Goal: Task Accomplishment & Management: Manage account settings

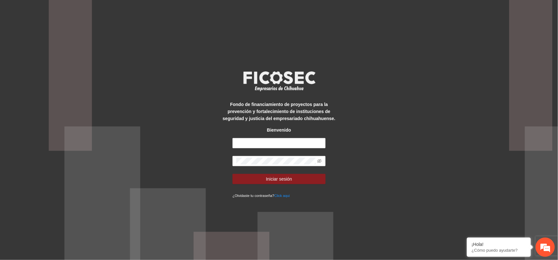
type input "**********"
click at [233, 174] on button "Iniciar sesión" at bounding box center [279, 179] width 93 height 10
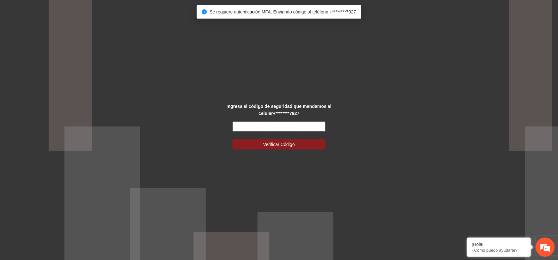
click at [278, 122] on input "text" at bounding box center [279, 126] width 93 height 10
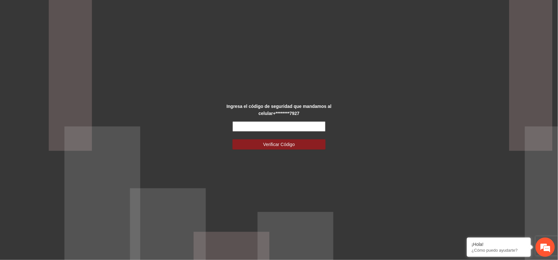
click at [302, 125] on input "text" at bounding box center [279, 126] width 93 height 10
type input "******"
click at [233, 139] on button "Verificar Código" at bounding box center [279, 144] width 93 height 10
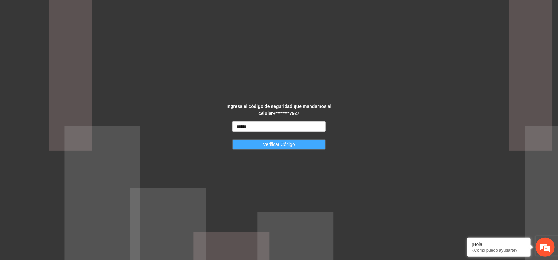
click at [292, 144] on span "Verificar Código" at bounding box center [279, 144] width 32 height 7
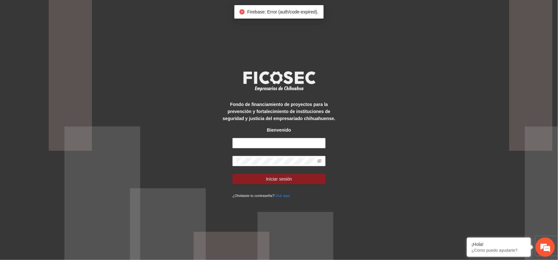
click at [381, 113] on div "Fondo de financiamiento de proyectos para la prevención y fortalecimiento de in…" at bounding box center [279, 130] width 558 height 260
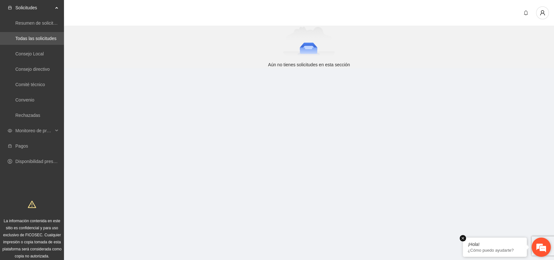
click at [464, 238] on em at bounding box center [463, 238] width 6 height 6
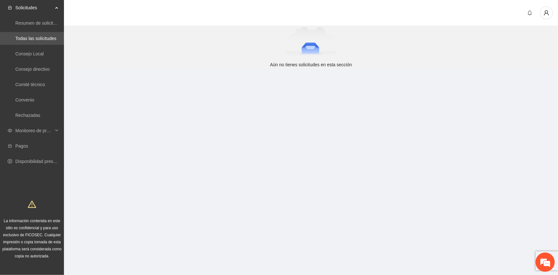
click at [106, 21] on div at bounding box center [311, 13] width 494 height 27
click at [38, 36] on link "Todas las solicitudes" at bounding box center [35, 38] width 41 height 5
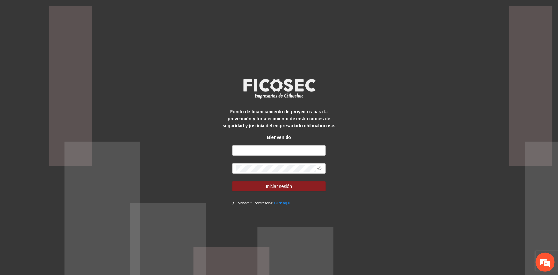
click at [302, 117] on strong "Fondo de financiamiento de proyectos para la prevención y fortalecimiento de in…" at bounding box center [279, 118] width 113 height 19
drag, startPoint x: 269, startPoint y: 146, endPoint x: 283, endPoint y: 139, distance: 15.7
click at [269, 146] on input "text" at bounding box center [279, 150] width 93 height 10
click at [357, 157] on div "Fondo de financiamiento de proyectos para la prevención y fortalecimiento de in…" at bounding box center [279, 137] width 558 height 275
click at [292, 153] on input "text" at bounding box center [279, 150] width 93 height 10
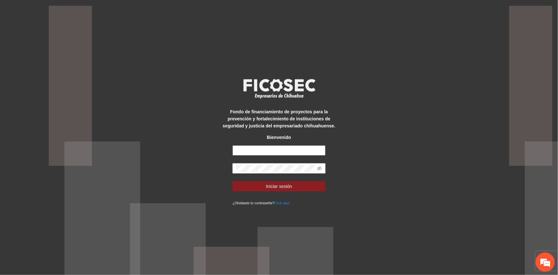
type input "**********"
click at [233, 181] on button "Iniciar sesión" at bounding box center [279, 186] width 93 height 10
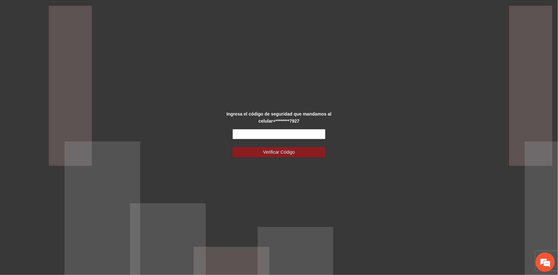
click at [251, 132] on input "text" at bounding box center [279, 134] width 93 height 10
type input "******"
click at [233, 147] on button "Verificar Código" at bounding box center [279, 152] width 93 height 10
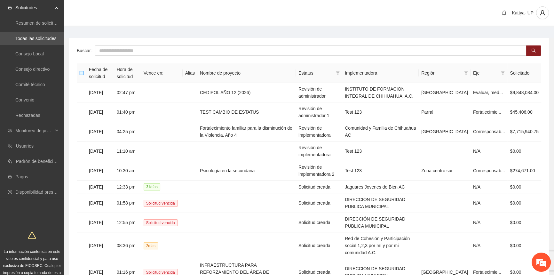
click at [356, 67] on th "Implementadora" at bounding box center [380, 73] width 76 height 20
click at [340, 71] on icon "filter" at bounding box center [338, 72] width 4 height 3
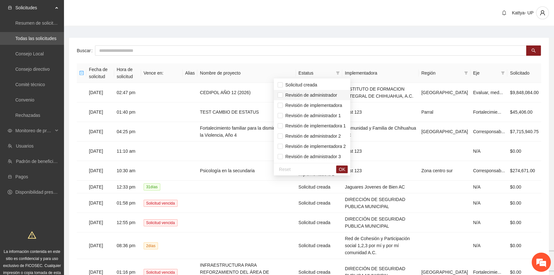
click at [336, 93] on span "Revisión de administrador" at bounding box center [310, 94] width 54 height 5
click at [344, 167] on span "OK" at bounding box center [342, 169] width 6 height 7
